Goal: Information Seeking & Learning: Learn about a topic

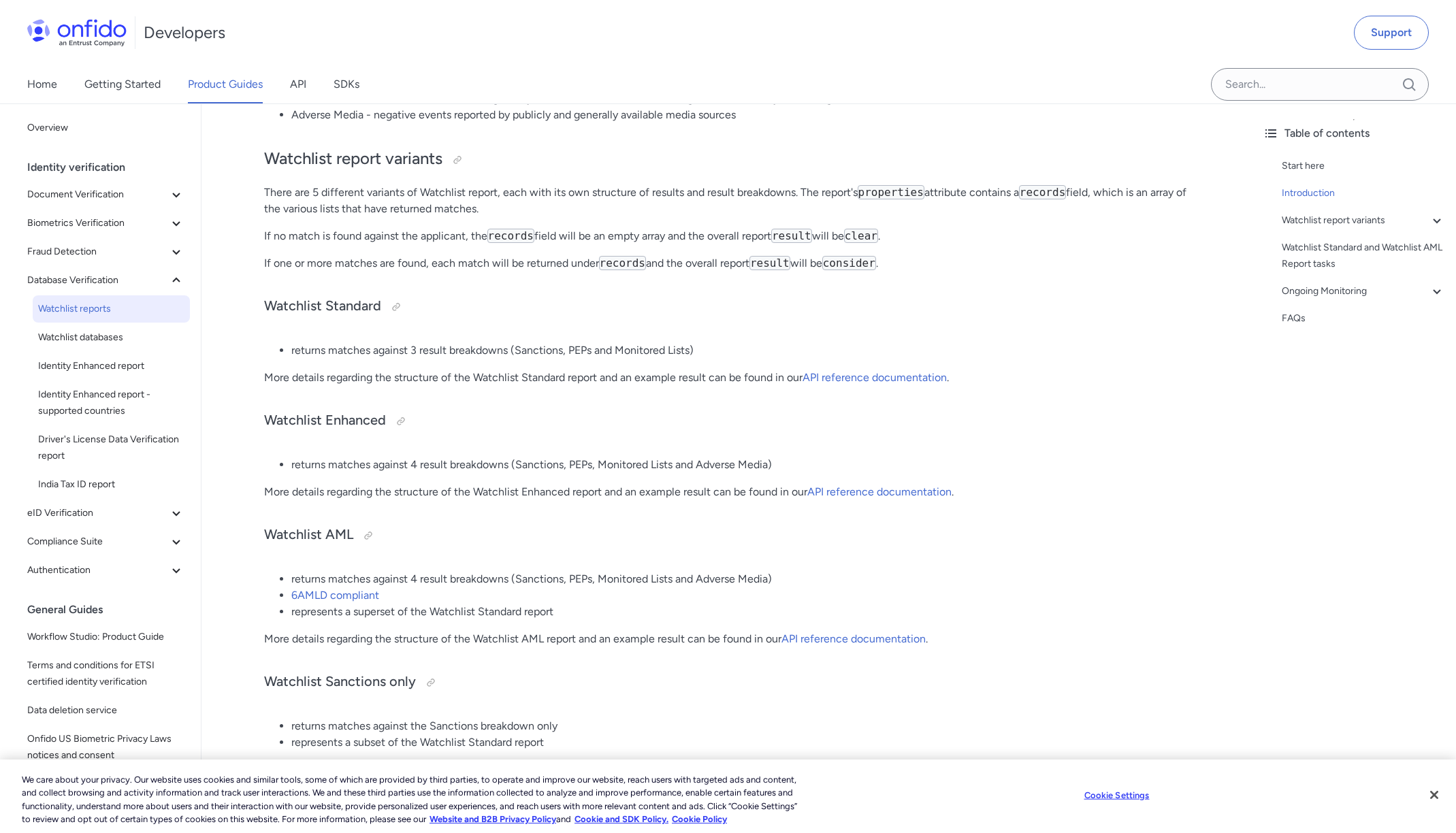
scroll to position [450, 0]
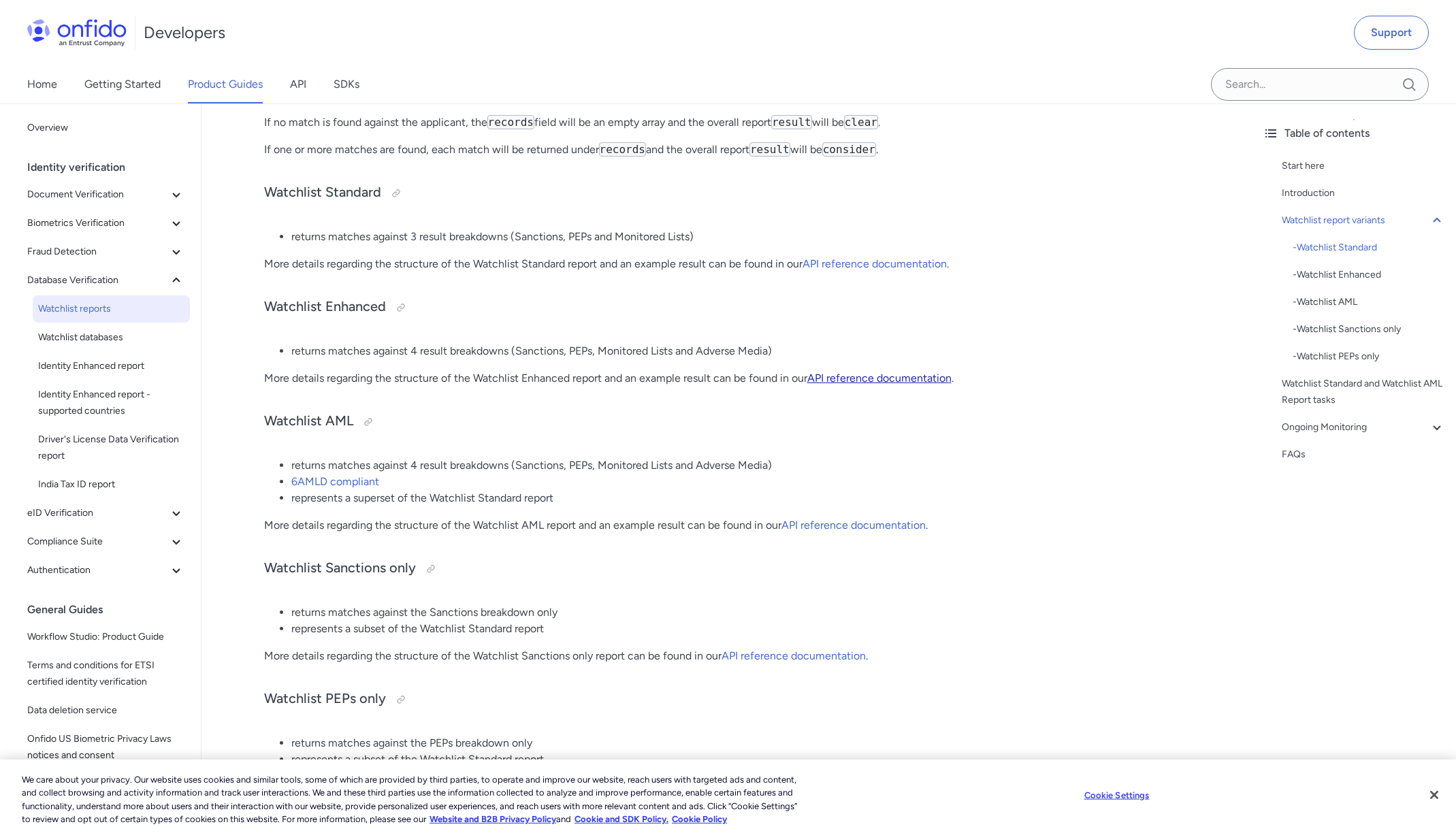
click at [839, 381] on link "API reference documentation" at bounding box center [879, 378] width 145 height 13
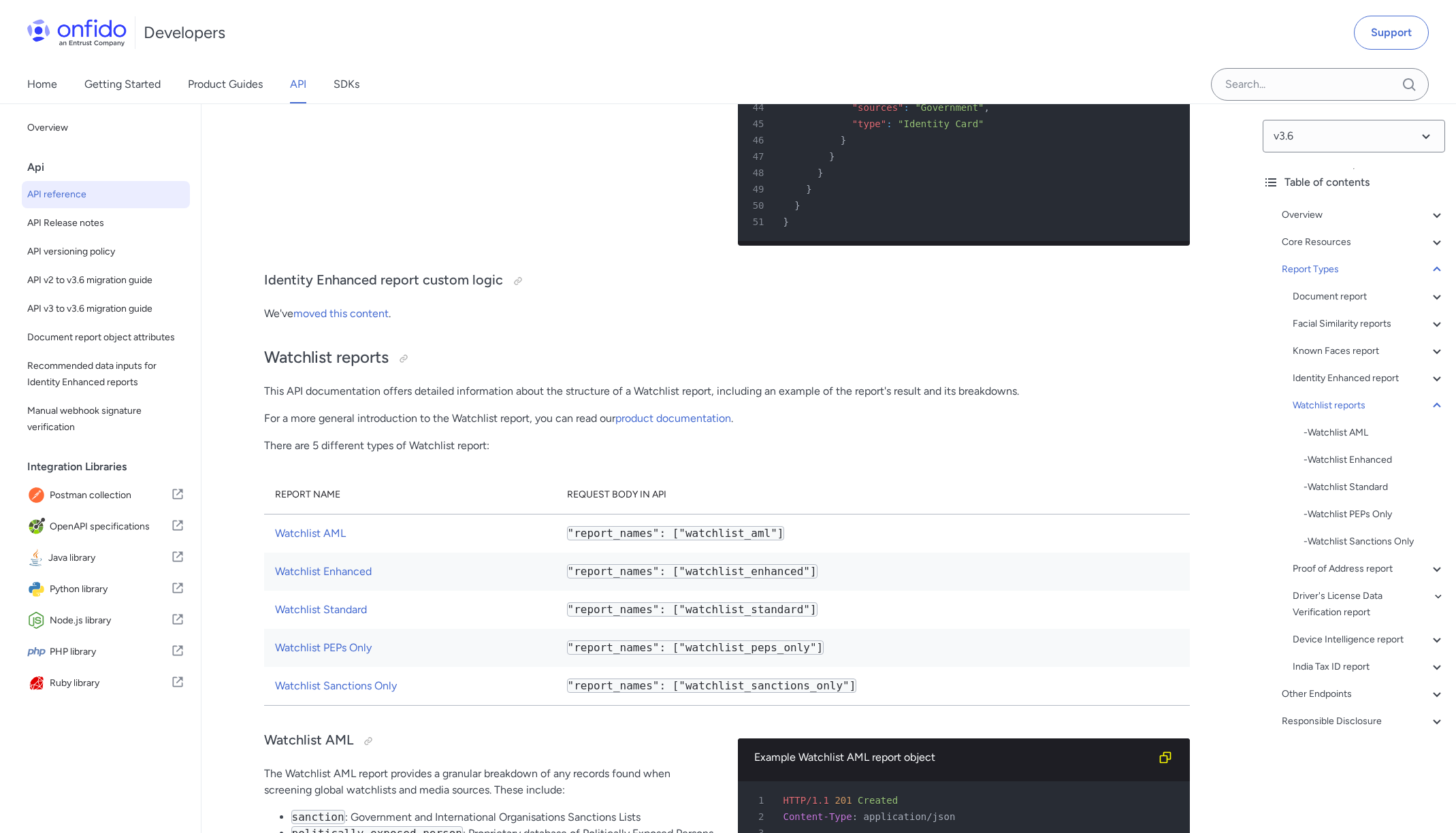
scroll to position [77211, 0]
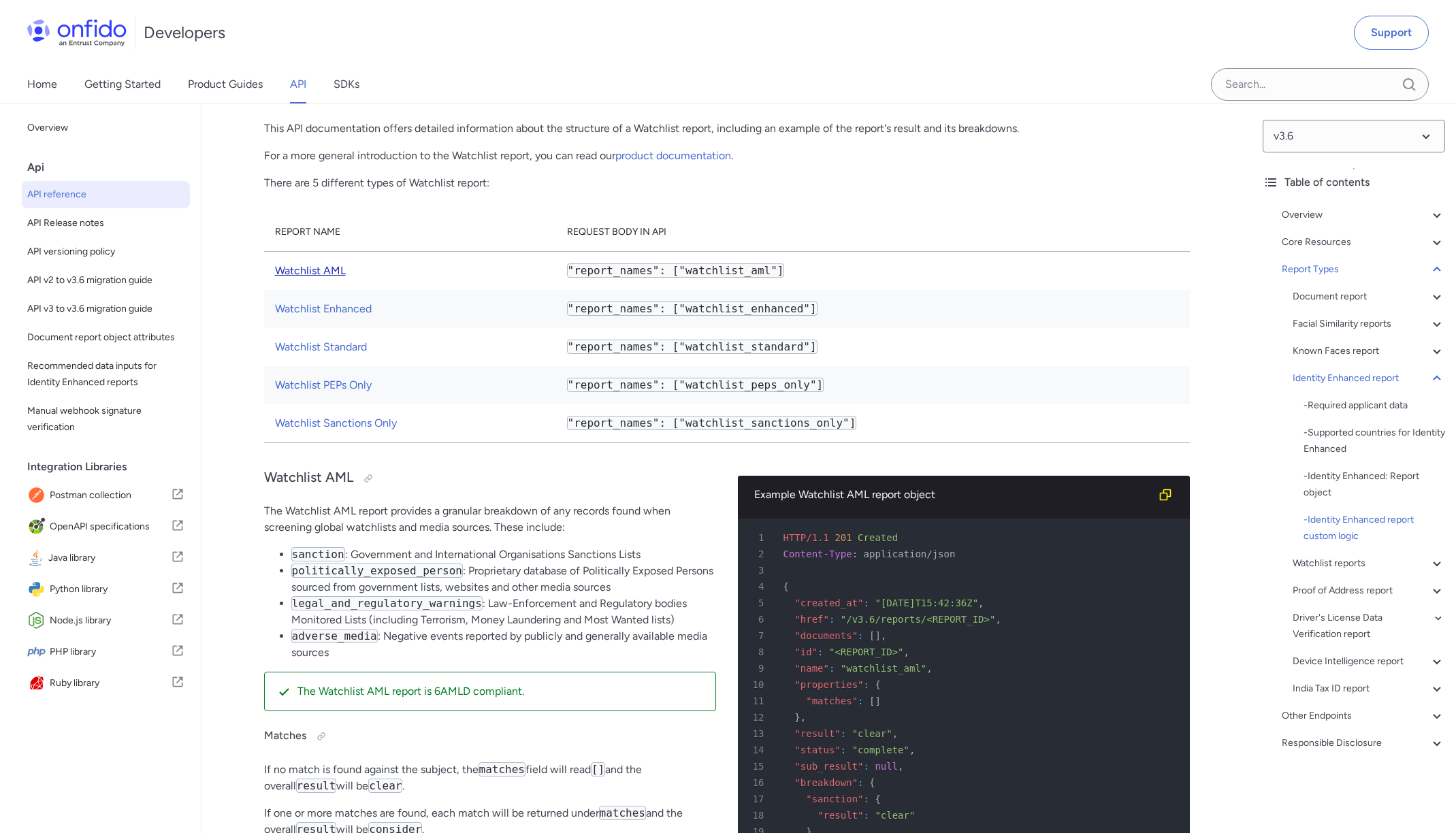
click at [306, 277] on link "Watchlist AML" at bounding box center [311, 270] width 71 height 13
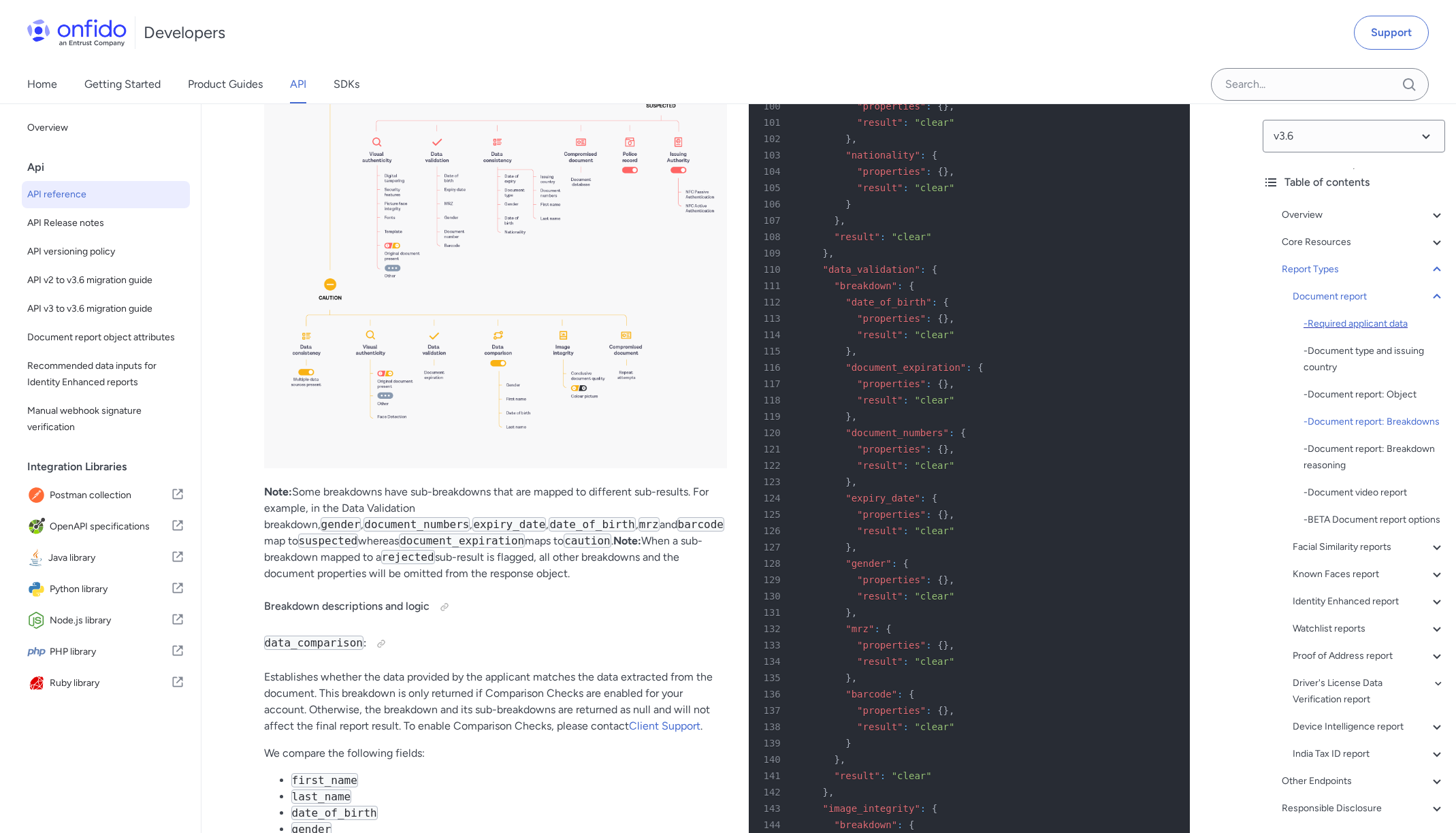
scroll to position [49778, 0]
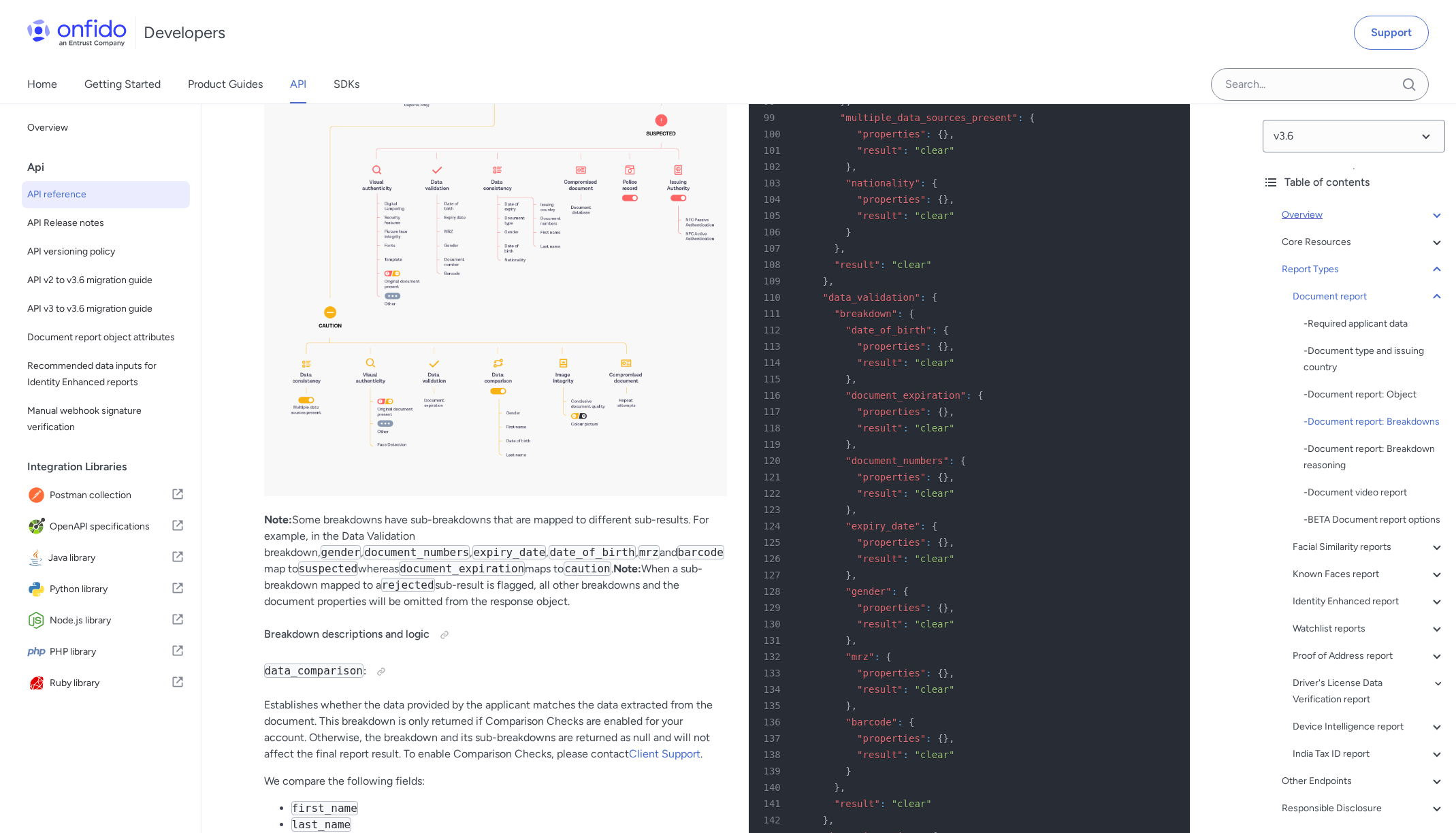
click at [1305, 215] on div "Overview" at bounding box center [1364, 215] width 164 height 17
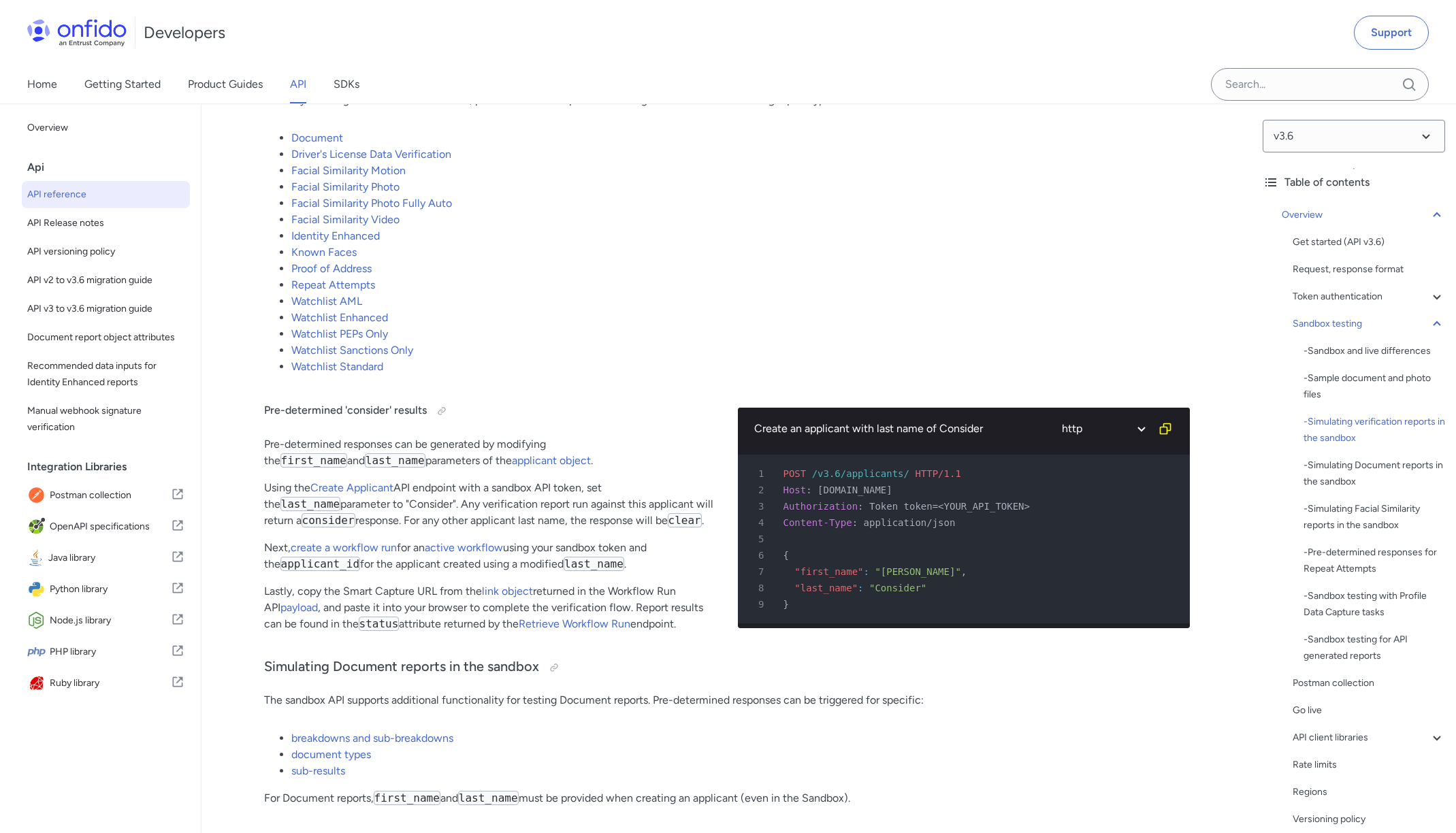
scroll to position [2626, 0]
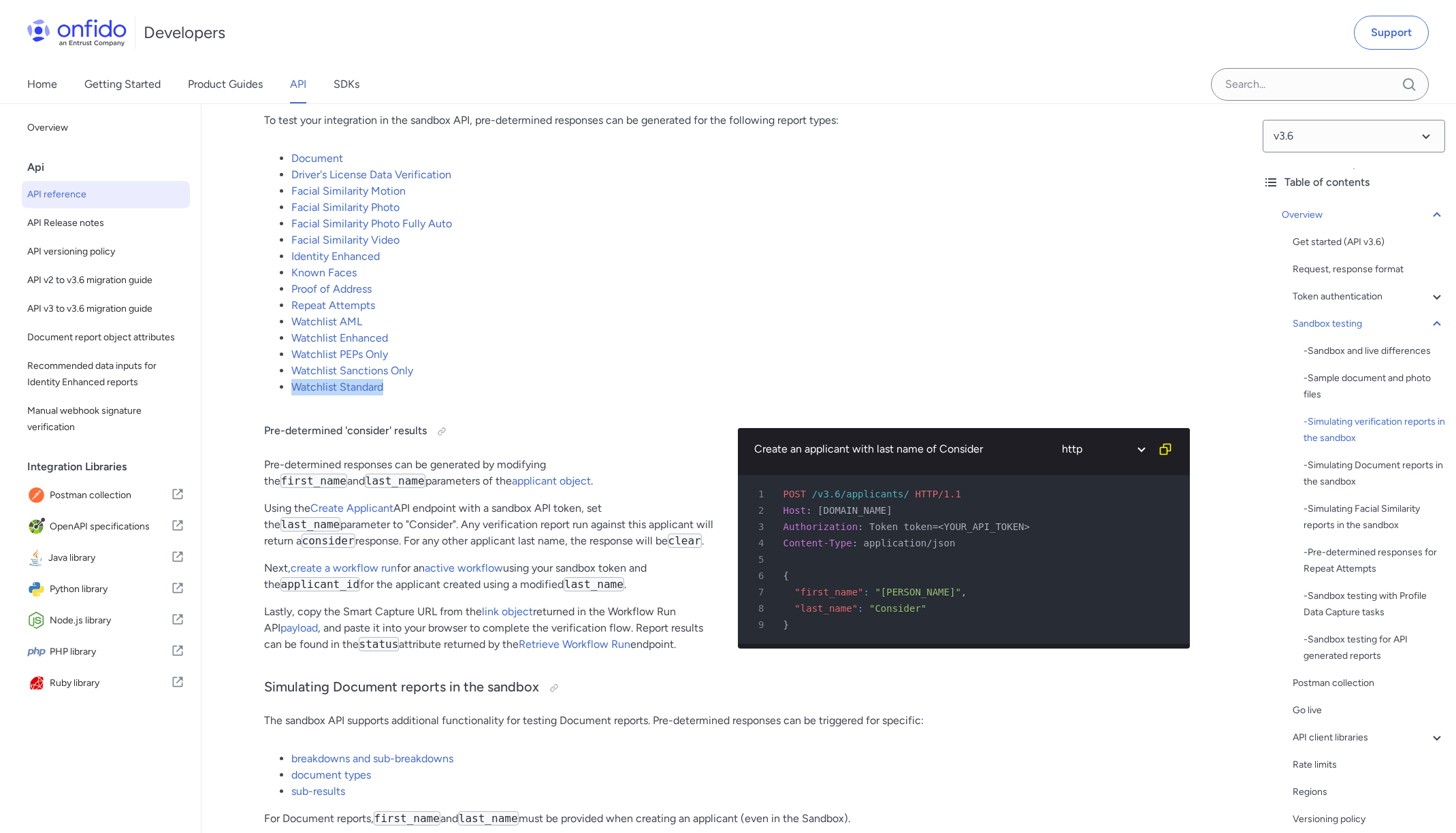
scroll to position [77974, 0]
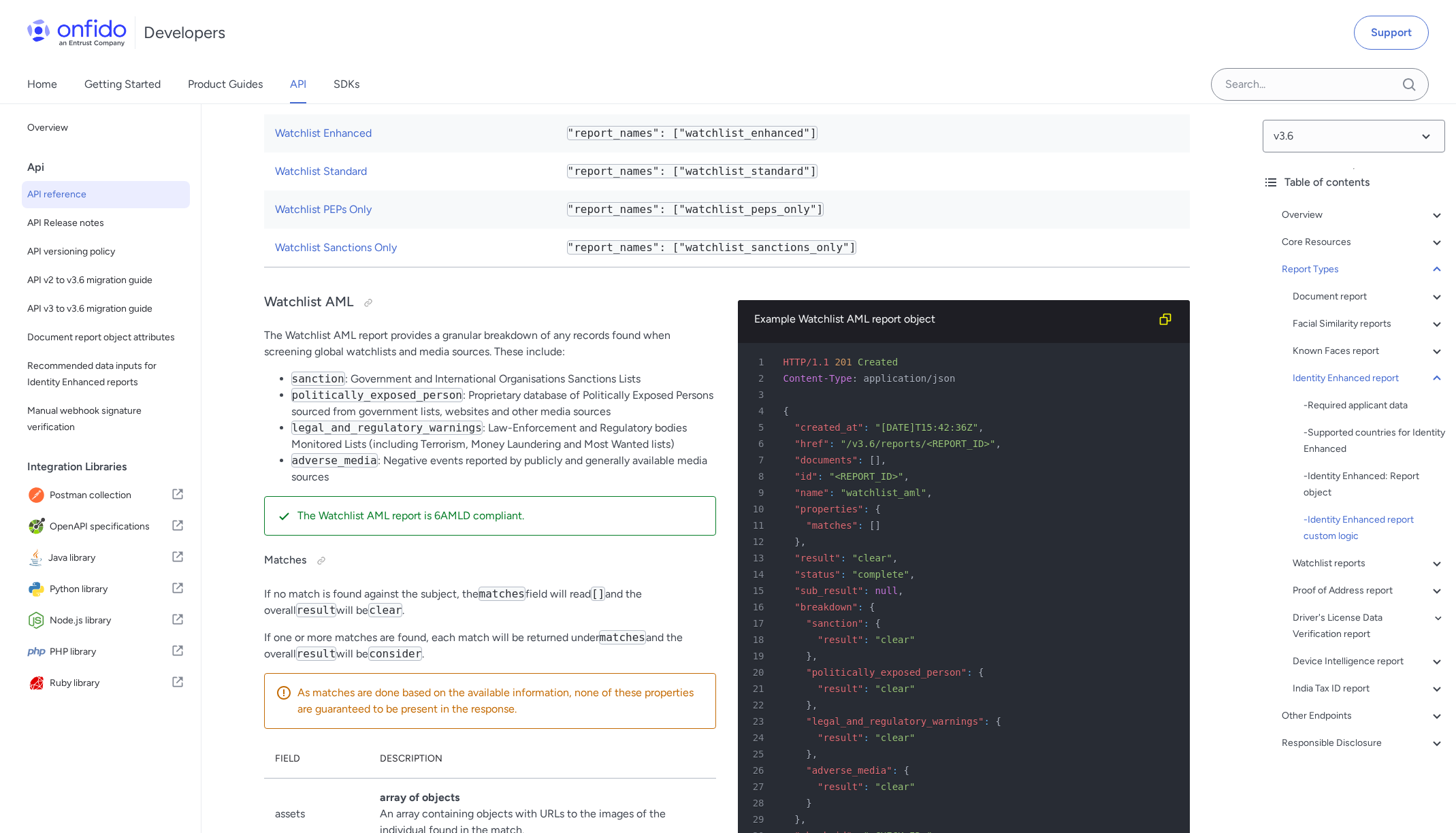
scroll to position [77655, 0]
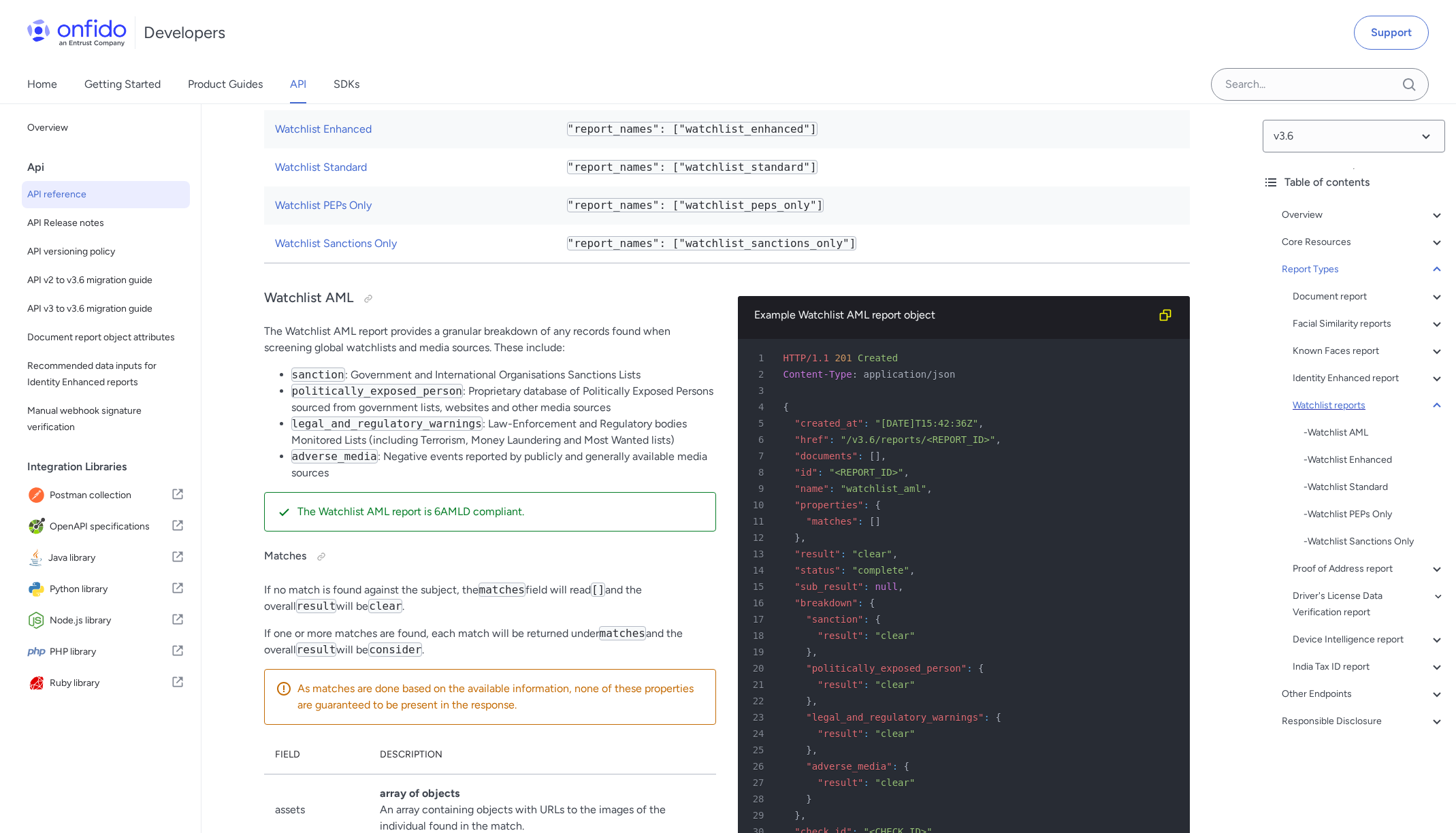
click at [1326, 401] on div "Watchlist reports" at bounding box center [1368, 405] width 153 height 17
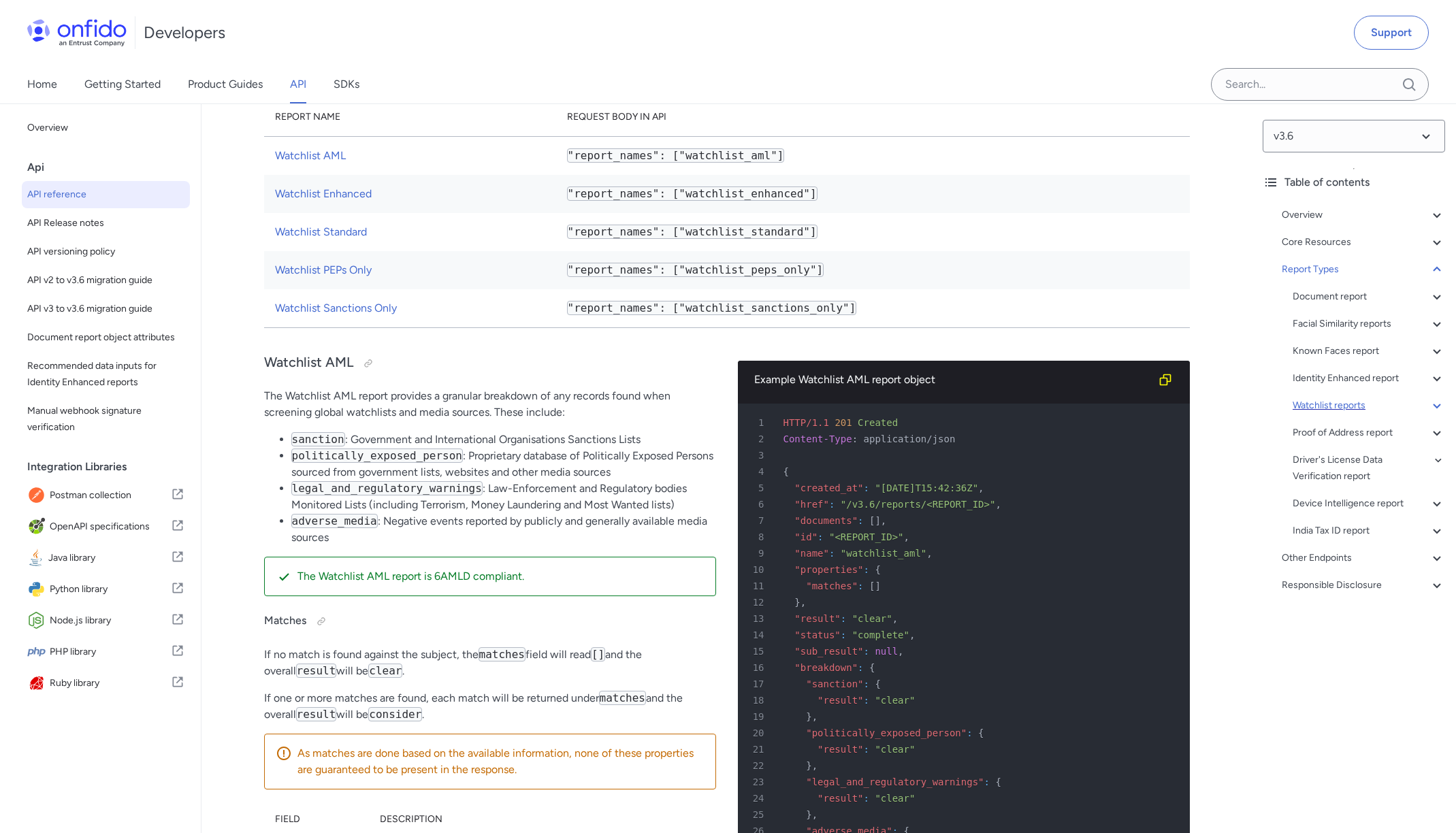
click at [1343, 408] on div "Watchlist reports" at bounding box center [1368, 405] width 153 height 17
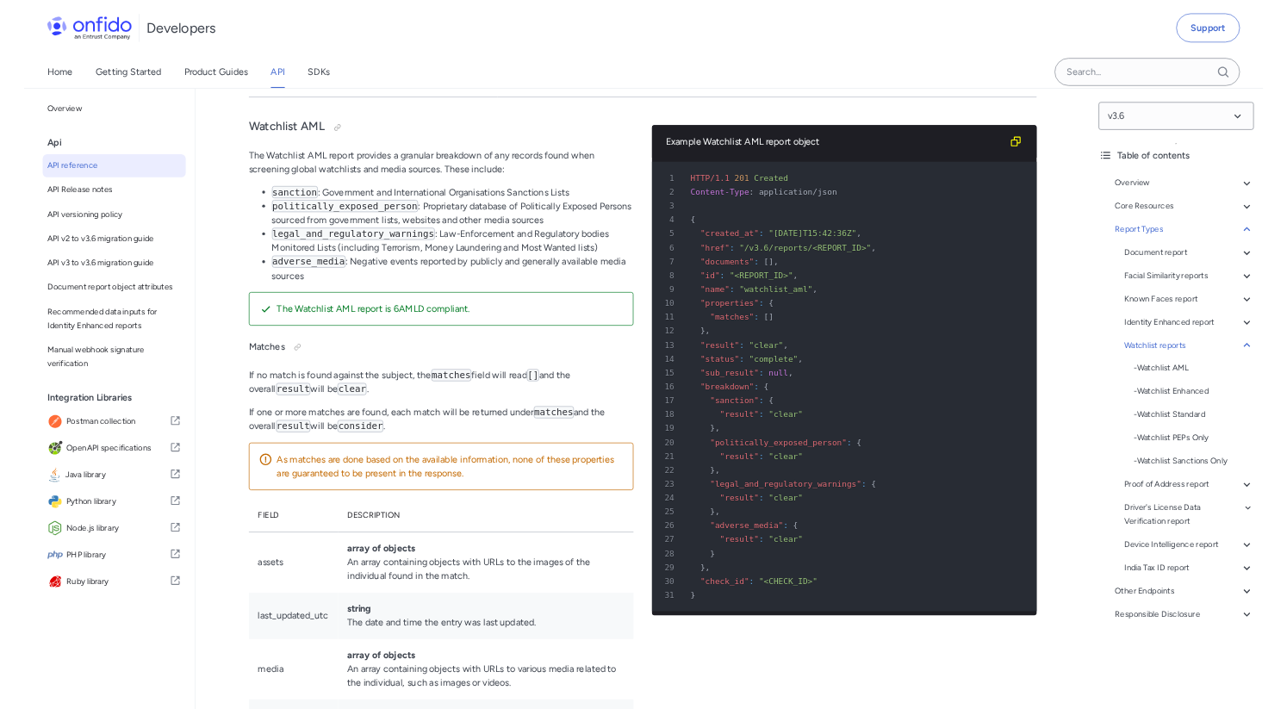
scroll to position [120175, 0]
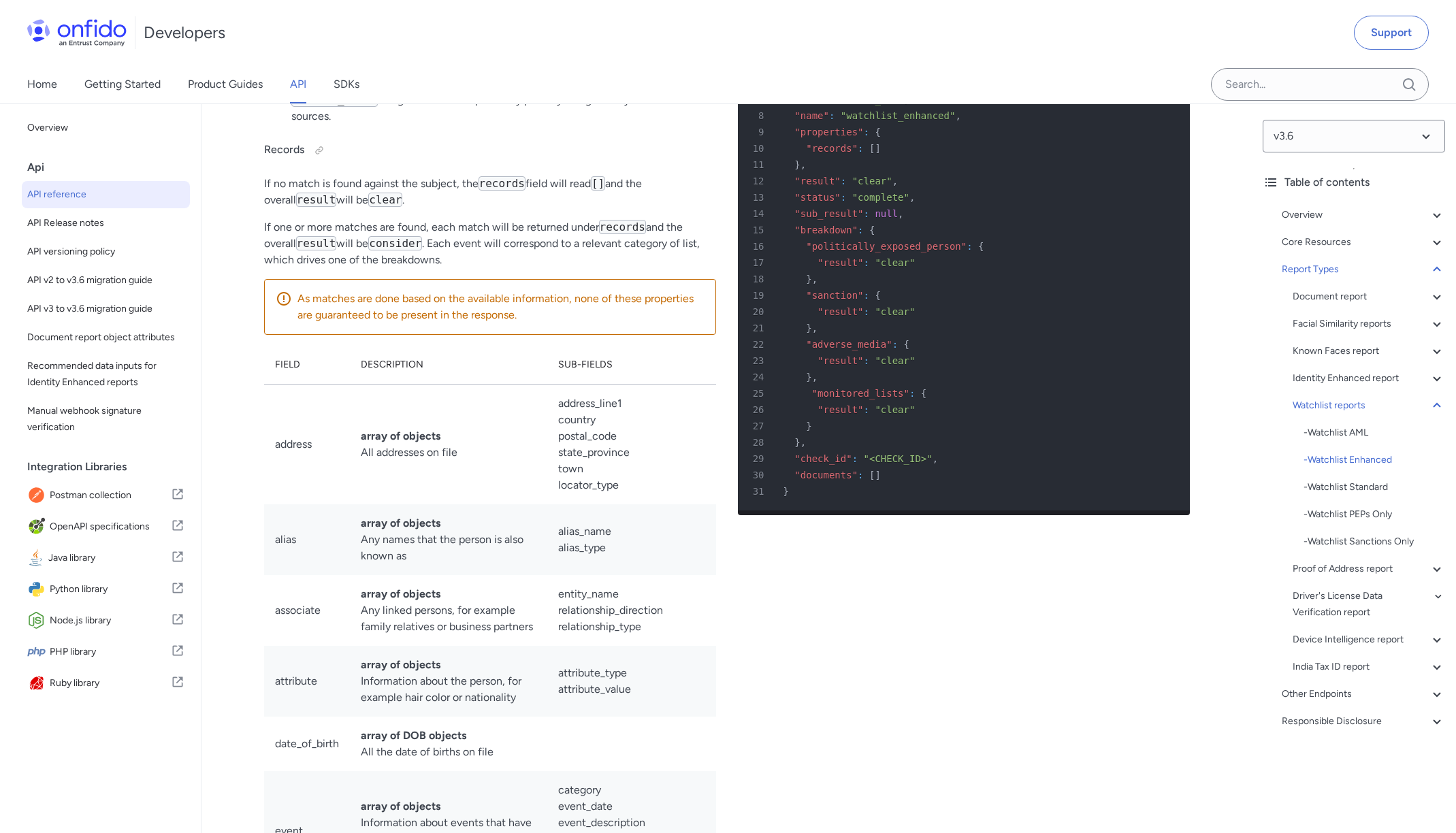
scroll to position [79689, 0]
click at [1341, 435] on div "- Watchlist AML" at bounding box center [1374, 432] width 141 height 17
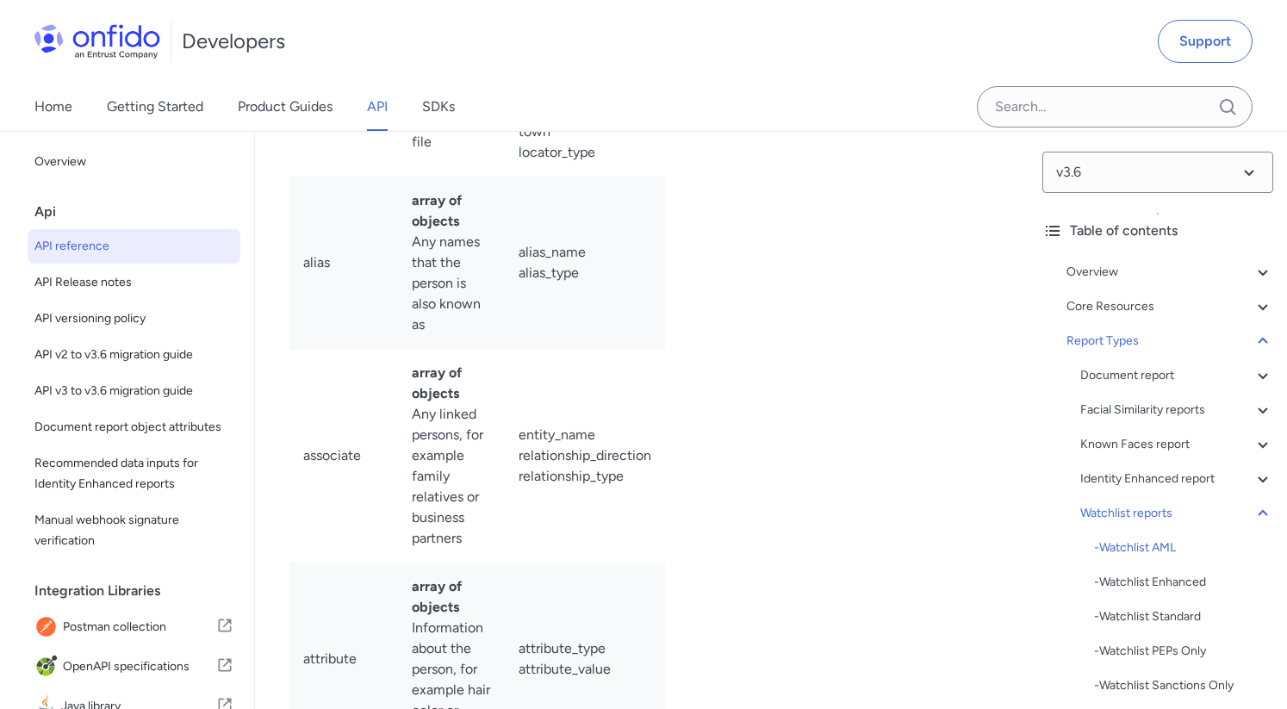
scroll to position [120595, 0]
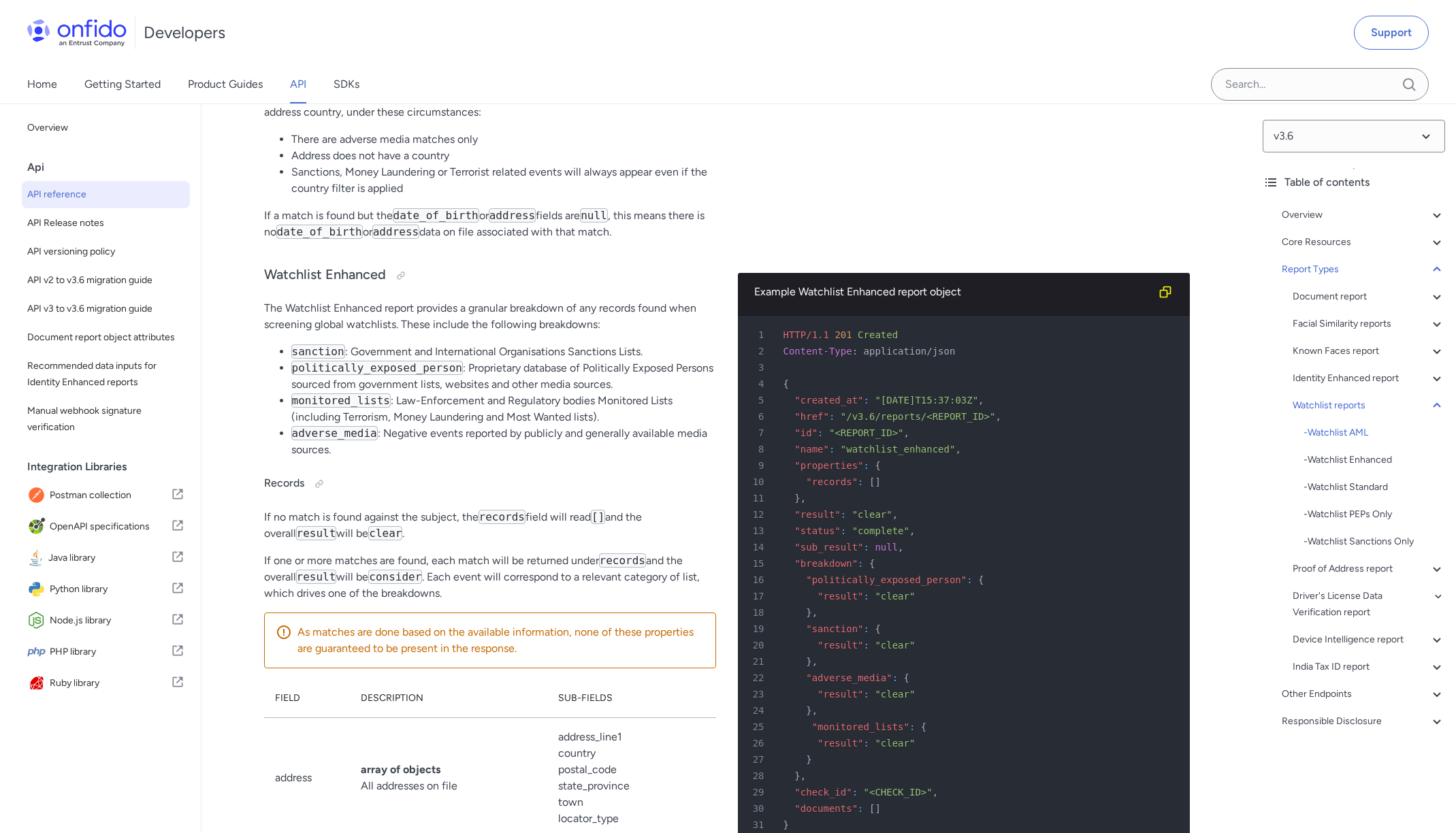
scroll to position [79598, 0]
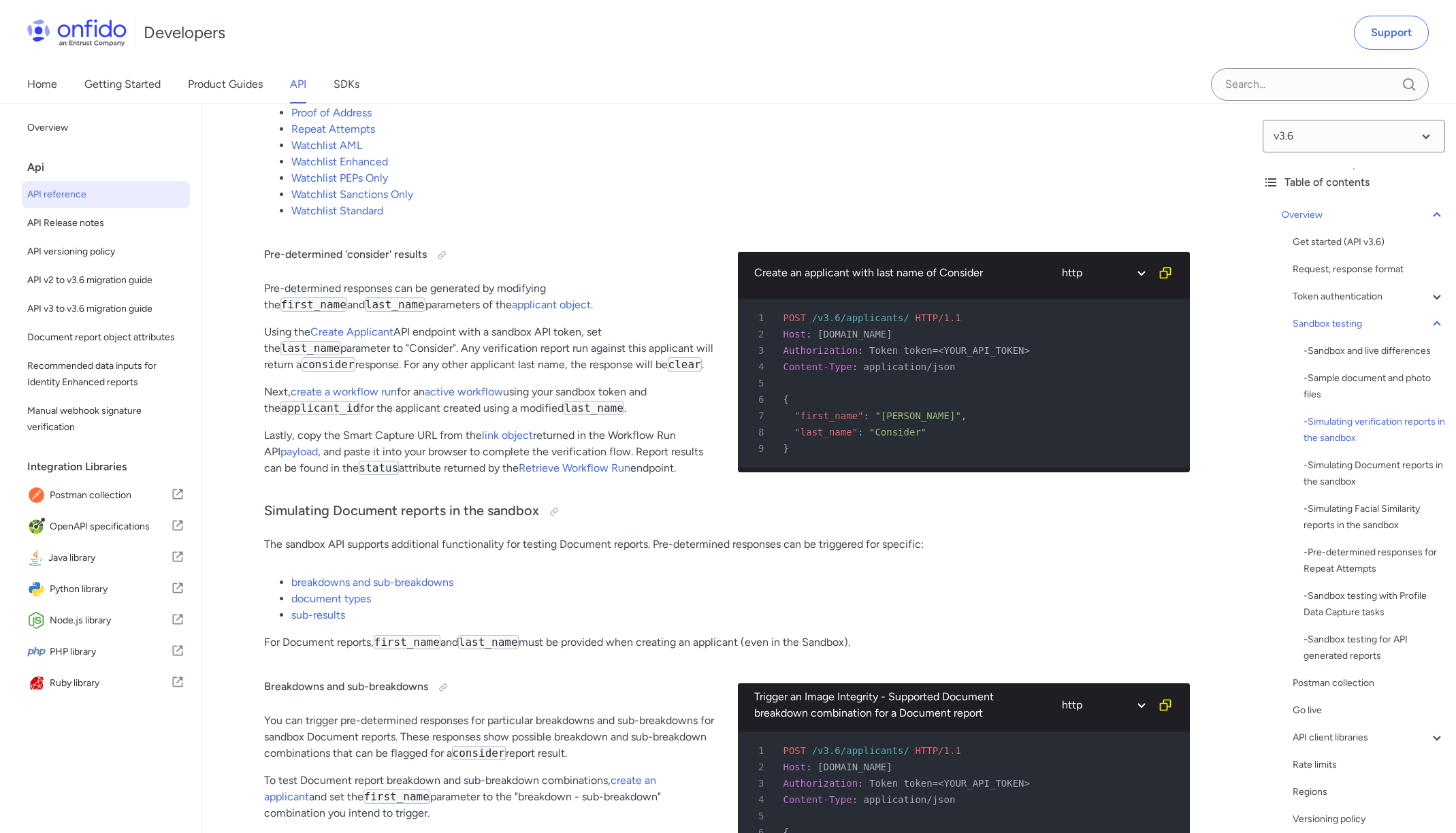
scroll to position [2648, 0]
